Goal: Information Seeking & Learning: Learn about a topic

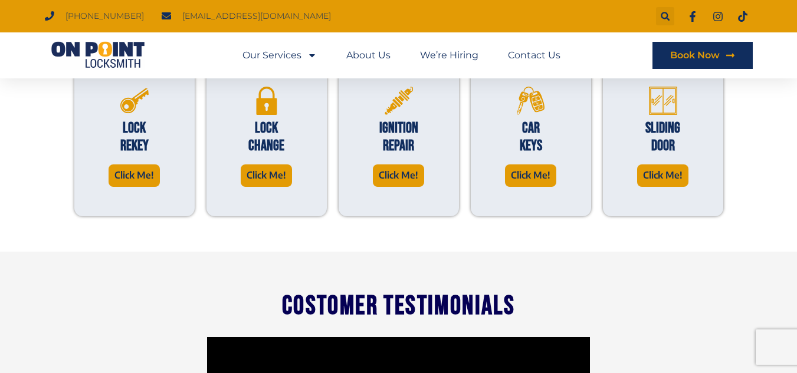
scroll to position [700, 0]
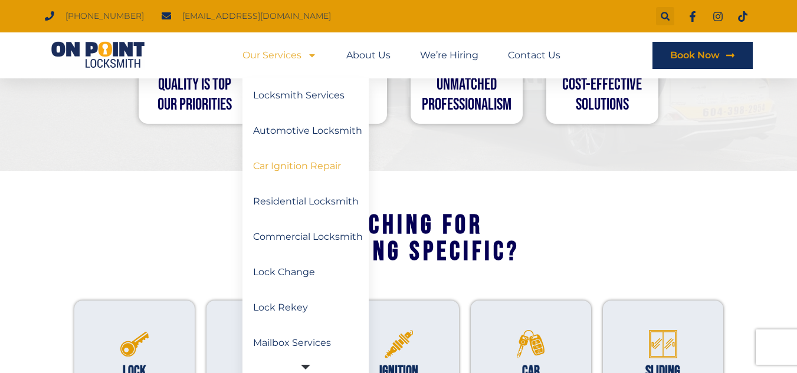
click at [283, 151] on link "Car Ignition Repair" at bounding box center [305, 166] width 126 height 35
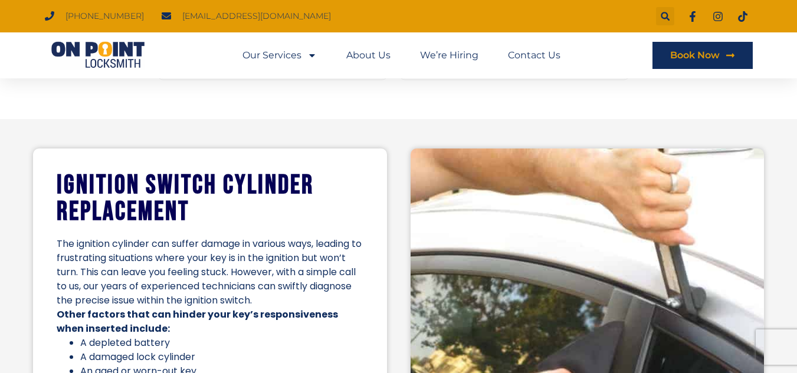
scroll to position [1633, 0]
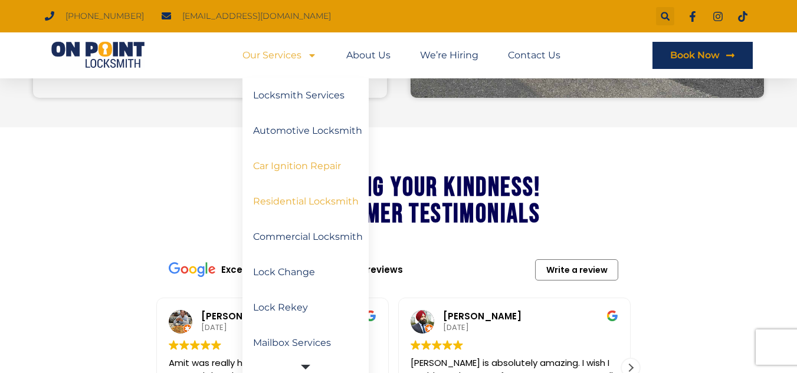
click at [297, 211] on link "Residential Locksmith" at bounding box center [305, 201] width 126 height 35
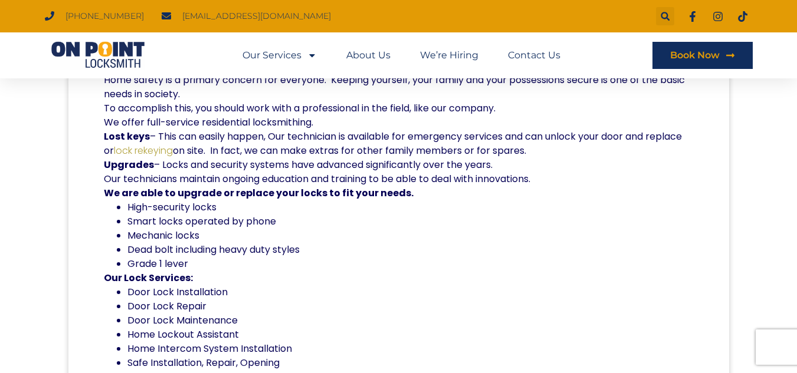
drag, startPoint x: 239, startPoint y: 248, endPoint x: 120, endPoint y: 146, distance: 156.9
click at [118, 162] on div "Home safety is a primary concern for everyone. Keeping yourself, your family an…" at bounding box center [398, 271] width 589 height 396
click at [375, 155] on p "Lost keys – This can easily happen, Our technician is available for emergency s…" at bounding box center [398, 144] width 589 height 28
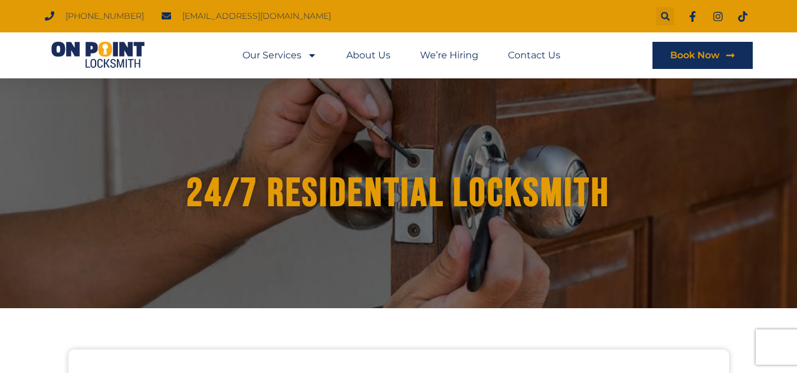
click at [101, 55] on img at bounding box center [98, 55] width 106 height 28
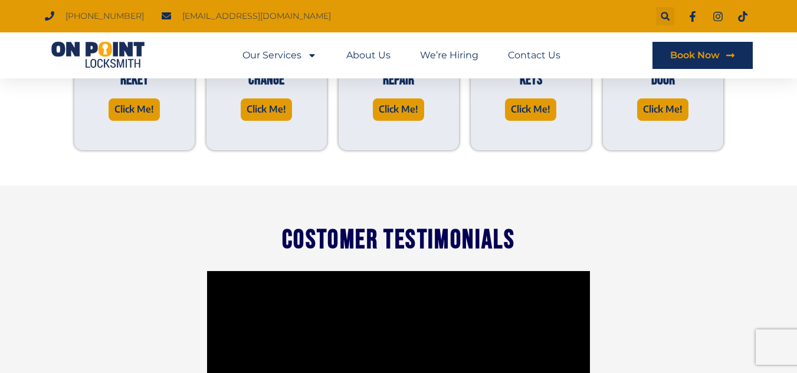
scroll to position [654, 0]
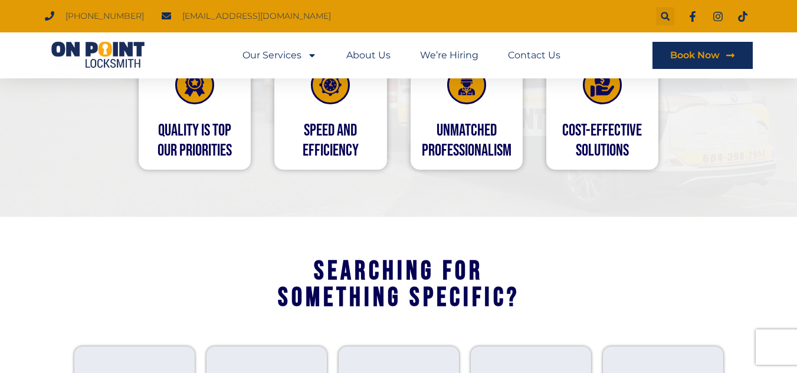
drag, startPoint x: 190, startPoint y: 140, endPoint x: 481, endPoint y: 134, distance: 290.9
click at [481, 134] on div "QUALITY IS TOP OUR PRIORITIES SPEED and EFFICIENCY UNMATCHED PROFESSIONALISM CO…" at bounding box center [398, 111] width 543 height 140
drag, startPoint x: 512, startPoint y: 149, endPoint x: 604, endPoint y: 136, distance: 92.9
click at [532, 150] on div "UNMATCHED PROFESSIONALISM" at bounding box center [467, 111] width 136 height 140
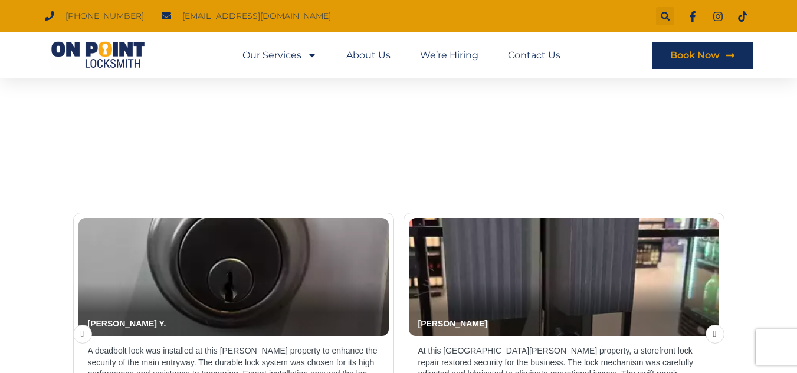
scroll to position [1353, 0]
